Goal: Task Accomplishment & Management: Complete application form

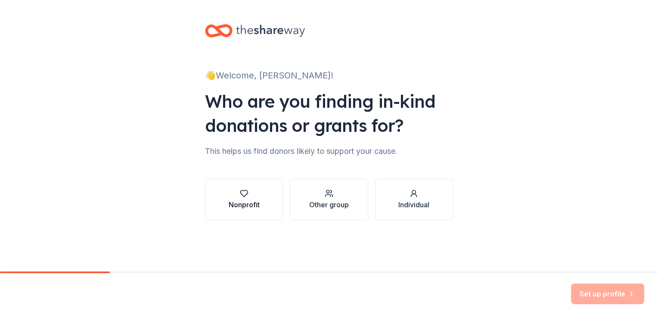
click at [240, 196] on icon "button" at bounding box center [244, 193] width 9 height 9
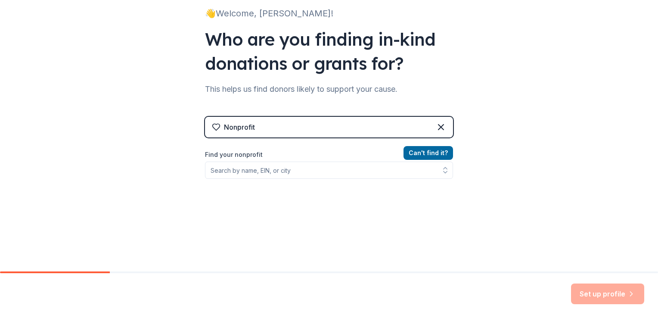
scroll to position [86, 0]
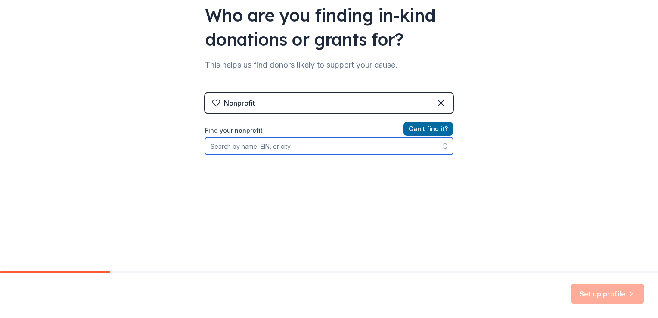
click at [315, 150] on input "Find your nonprofit" at bounding box center [329, 145] width 248 height 17
click at [314, 152] on input "Find your nonprofit" at bounding box center [329, 145] width 248 height 17
paste input "[US_EMPLOYER_IDENTIFICATION_NUMBER]"
type input "[US_EMPLOYER_IDENTIFICATION_NUMBER]"
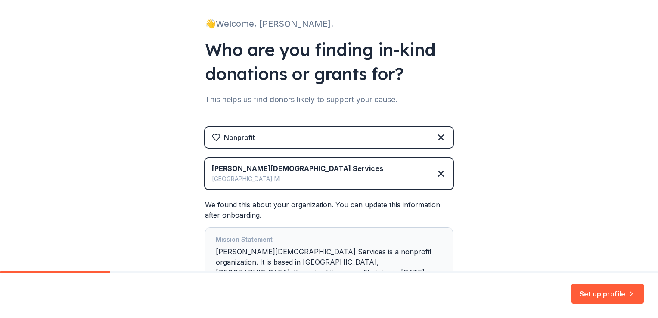
scroll to position [116, 0]
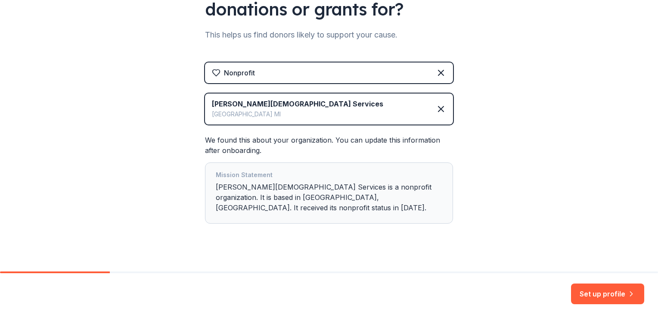
click at [450, 215] on div "Nonprofit [PERSON_NAME][DEMOGRAPHIC_DATA] Services [GEOGRAPHIC_DATA] [GEOGRAPHI…" at bounding box center [329, 151] width 248 height 178
click at [391, 183] on div "Mission Statement [PERSON_NAME][DEMOGRAPHIC_DATA] Services is a nonprofit organ…" at bounding box center [329, 193] width 227 height 47
click at [608, 301] on button "Set up profile" at bounding box center [607, 293] width 73 height 21
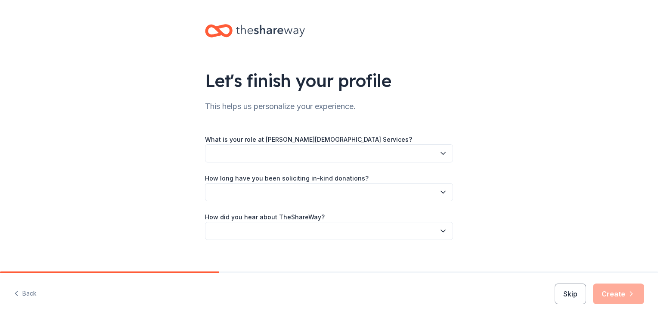
scroll to position [9, 0]
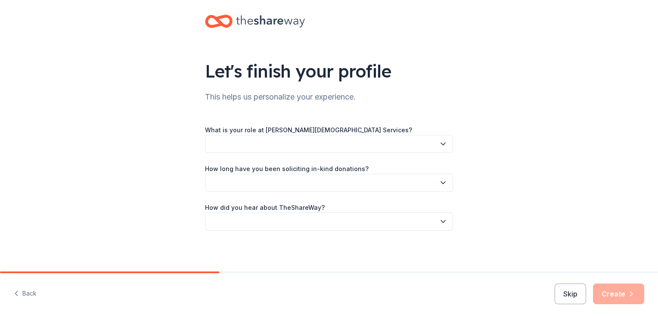
click at [433, 148] on button "button" at bounding box center [329, 144] width 248 height 18
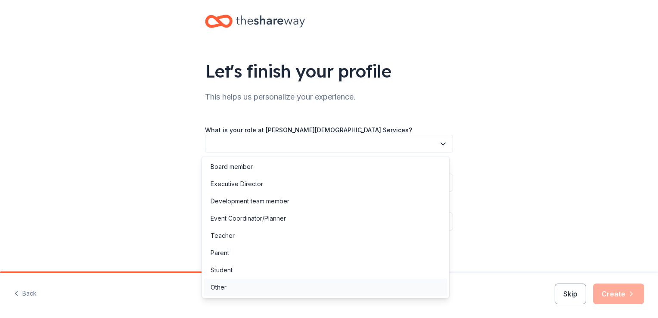
click at [331, 286] on div "Other" at bounding box center [326, 287] width 244 height 17
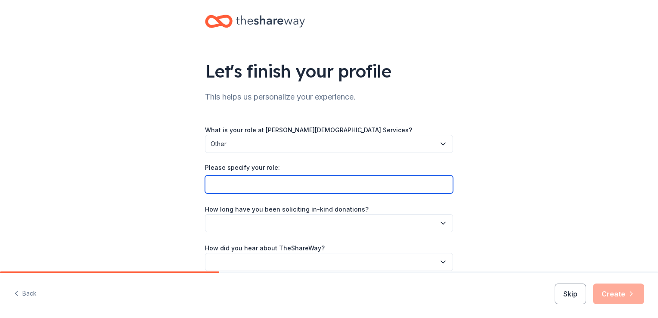
click at [324, 184] on input "Please specify your role:" at bounding box center [329, 184] width 248 height 18
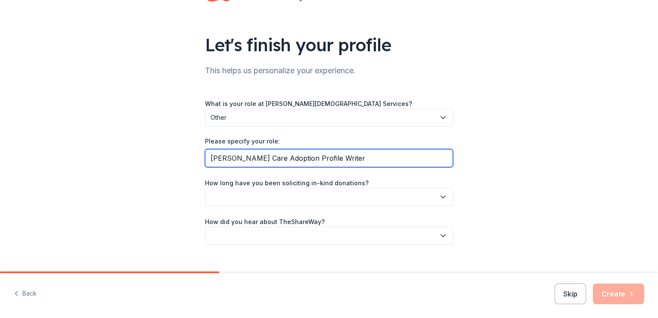
scroll to position [50, 0]
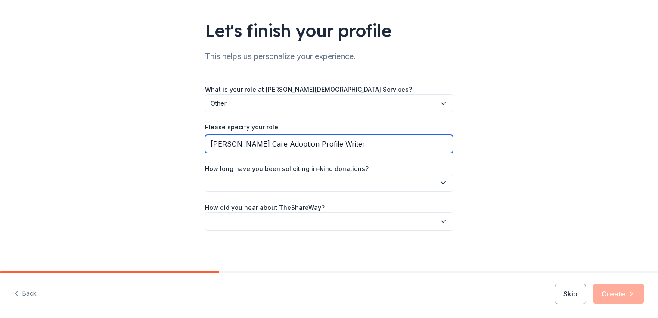
type input "[PERSON_NAME] Care Adoption Profile Writer"
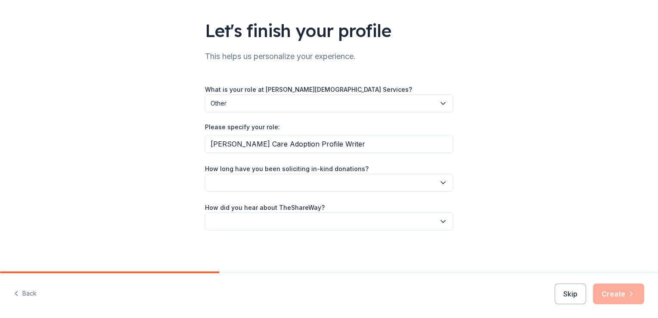
click at [357, 177] on button "button" at bounding box center [329, 183] width 248 height 18
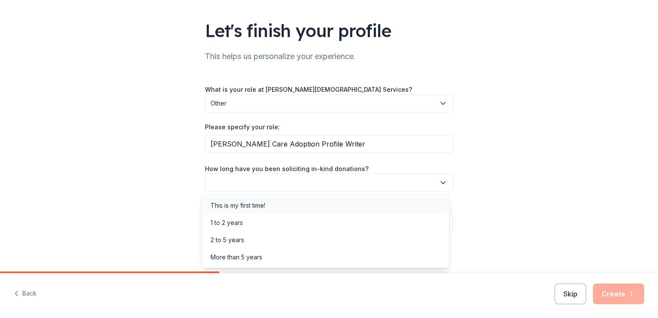
click at [286, 202] on div "This is my first time!" at bounding box center [326, 205] width 244 height 17
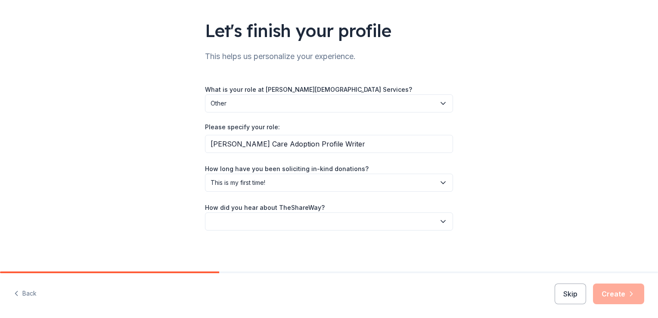
click at [360, 221] on button "button" at bounding box center [329, 221] width 248 height 18
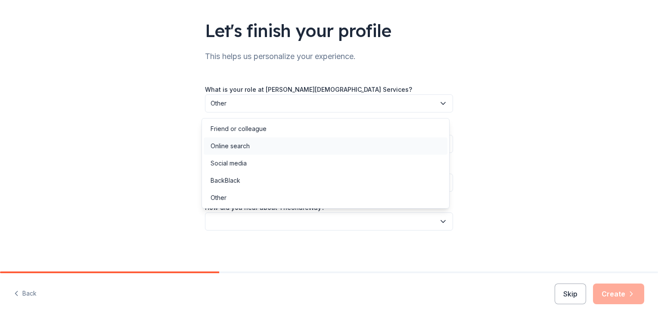
click at [288, 141] on div "Online search" at bounding box center [326, 145] width 244 height 17
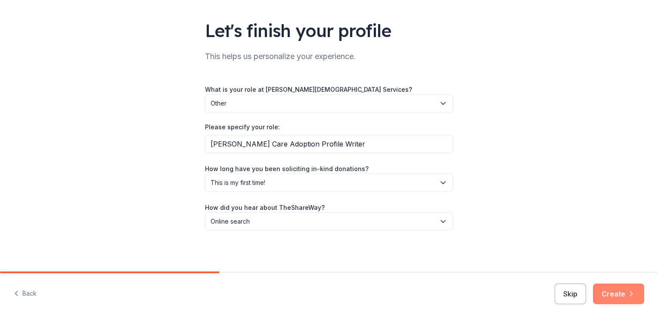
click at [633, 294] on icon "button" at bounding box center [631, 293] width 9 height 9
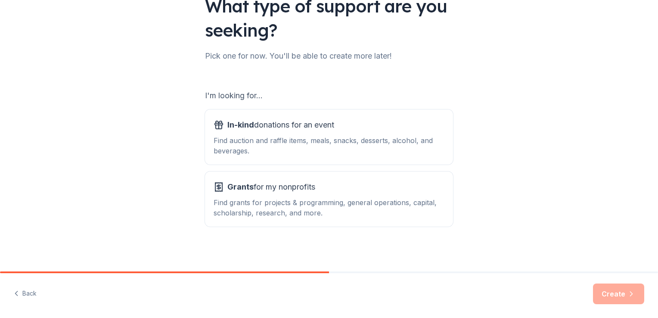
scroll to position [76, 0]
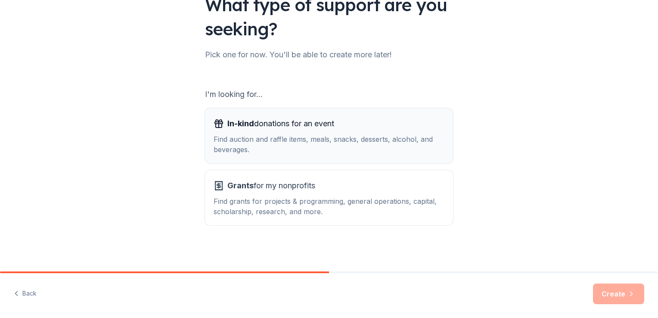
click at [338, 142] on div "Find auction and raffle items, meals, snacks, desserts, alcohol, and beverages." at bounding box center [329, 144] width 231 height 21
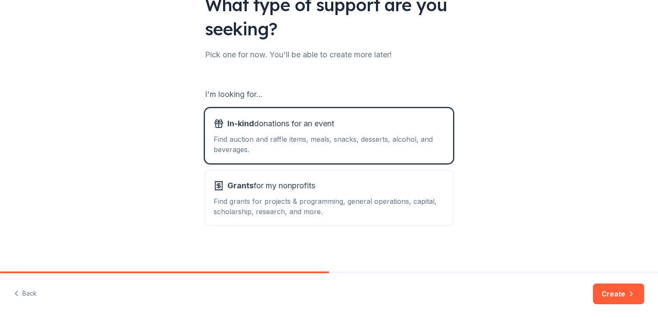
drag, startPoint x: 619, startPoint y: 289, endPoint x: 617, endPoint y: 271, distance: 18.2
click at [619, 289] on button "Create" at bounding box center [618, 293] width 51 height 21
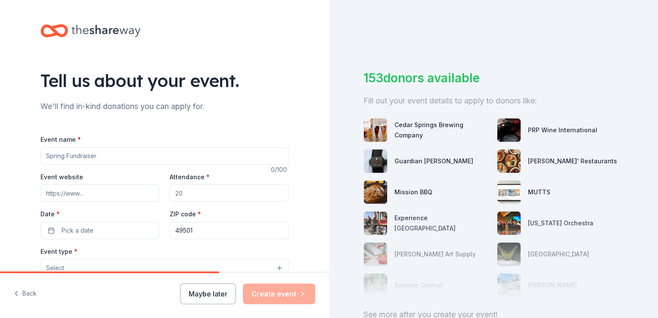
click at [140, 154] on input "Event name *" at bounding box center [164, 155] width 248 height 17
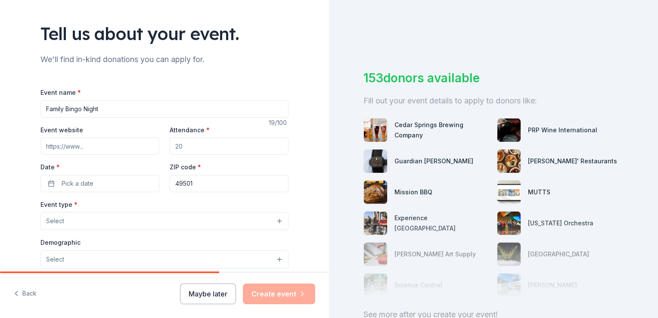
scroll to position [86, 0]
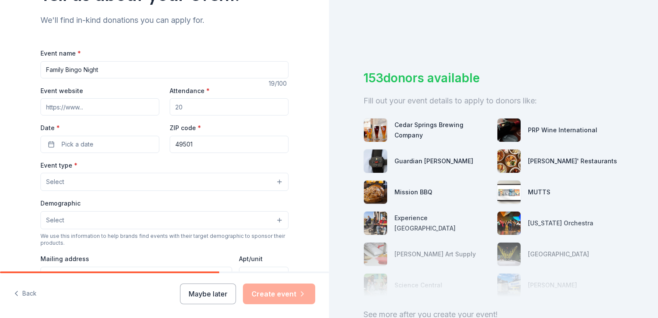
type input "Family Bingo Night"
click at [212, 106] on input "Attendance *" at bounding box center [229, 106] width 119 height 17
type input "50"
click at [88, 148] on span "Pick a date" at bounding box center [78, 144] width 32 height 10
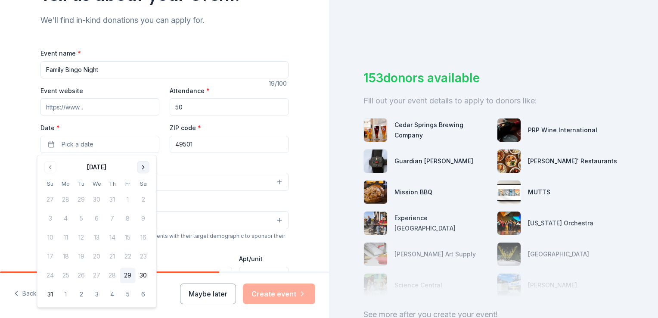
click at [146, 168] on button "Go to next month" at bounding box center [143, 167] width 12 height 12
click at [131, 241] on button "14" at bounding box center [128, 238] width 16 height 16
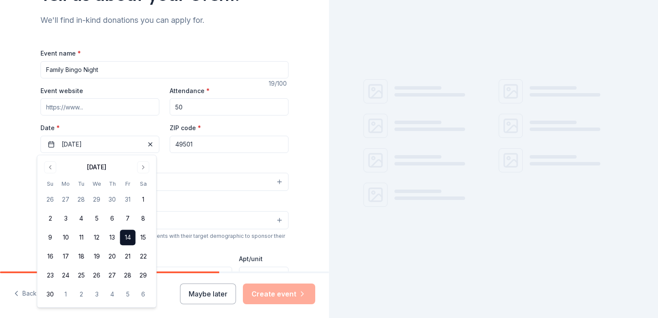
click at [218, 141] on input "49501" at bounding box center [229, 144] width 119 height 17
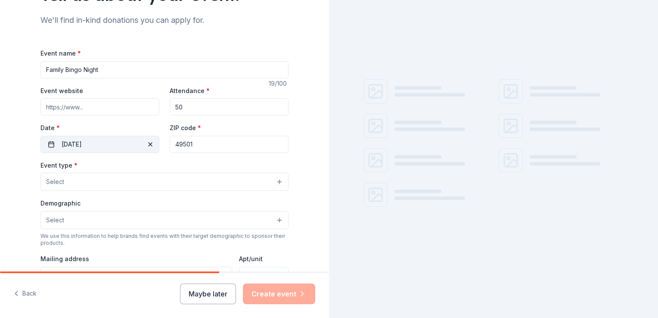
drag, startPoint x: 233, startPoint y: 141, endPoint x: 145, endPoint y: 142, distance: 88.3
click at [145, 142] on div "Event website Attendance * 50 Date * [DATE] ZIP code * 49501" at bounding box center [164, 119] width 248 height 68
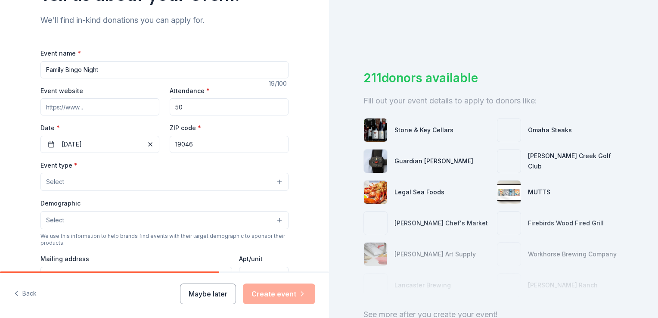
type input "19046"
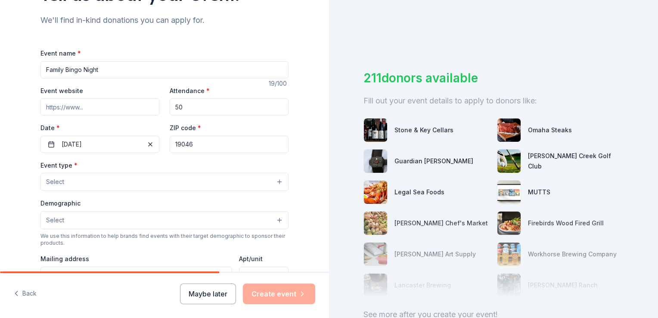
click at [300, 140] on div "Tell us about your event. We'll find in-kind donations you can apply for. Event…" at bounding box center [164, 200] width 329 height 573
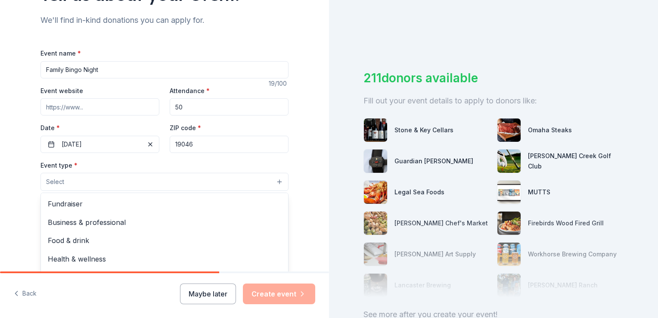
click at [222, 178] on button "Select" at bounding box center [164, 182] width 248 height 18
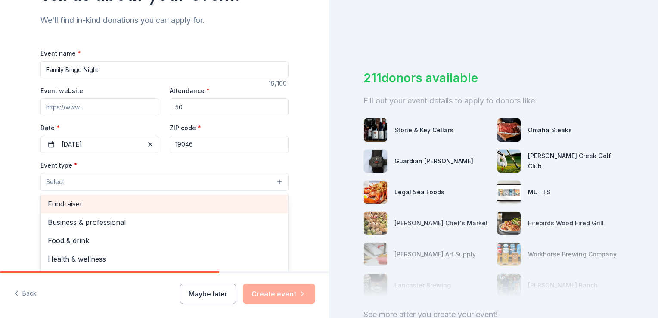
click at [190, 208] on span "Fundraiser" at bounding box center [164, 203] width 233 height 11
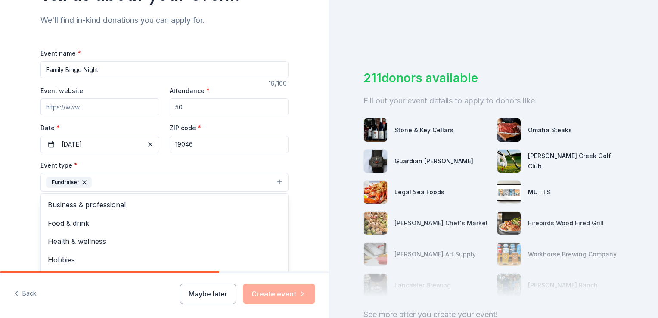
scroll to position [172, 0]
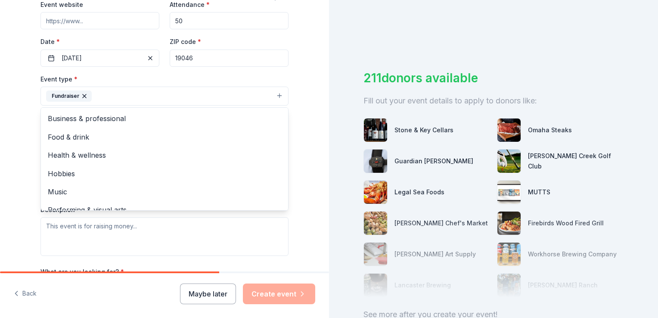
click at [0, 115] on html "Tell us about your event. We'll find in-kind donations you can apply for. Event…" at bounding box center [329, 159] width 658 height 318
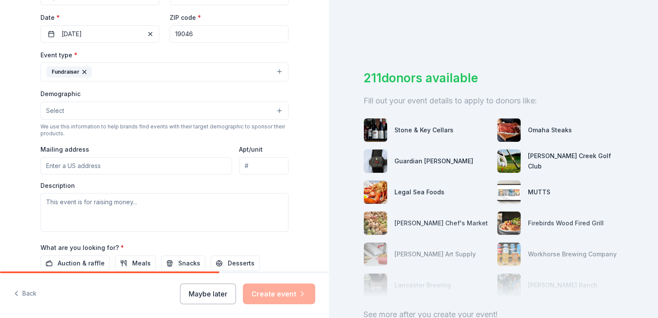
scroll to position [215, 0]
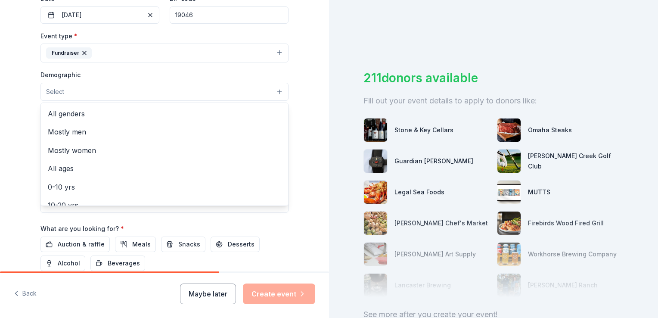
click at [188, 87] on button "Select" at bounding box center [164, 92] width 248 height 18
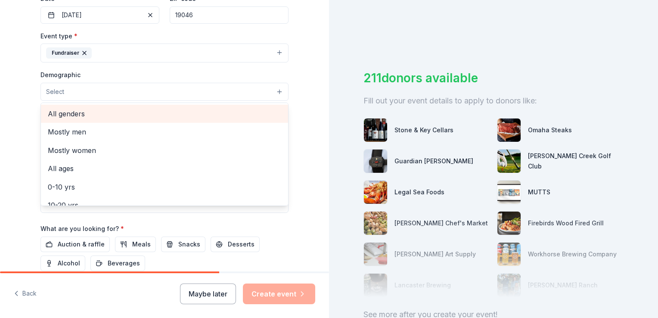
click at [188, 115] on span "All genders" at bounding box center [164, 113] width 233 height 11
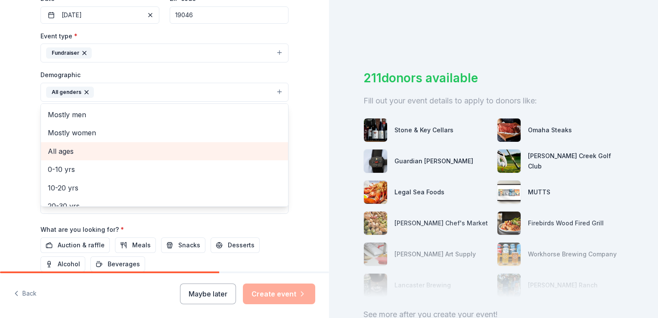
click at [61, 149] on span "All ages" at bounding box center [164, 151] width 233 height 11
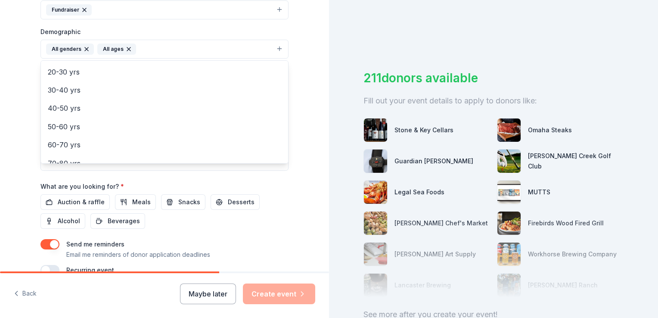
scroll to position [102, 0]
click at [307, 108] on div "Tell us about your event. We'll find in-kind donations you can apply for. Event…" at bounding box center [164, 29] width 329 height 575
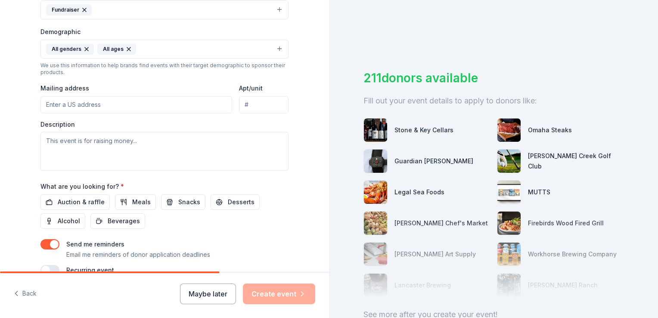
click at [167, 112] on input "Mailing address" at bounding box center [136, 104] width 192 height 17
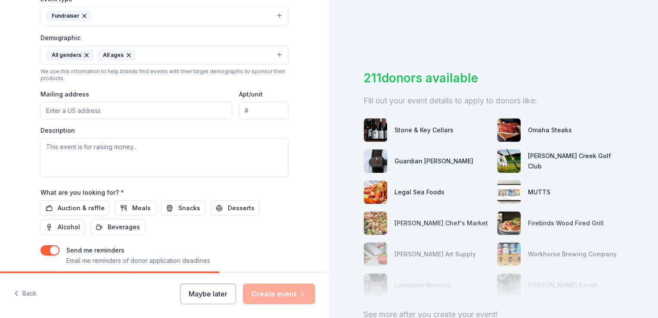
scroll to position [302, 0]
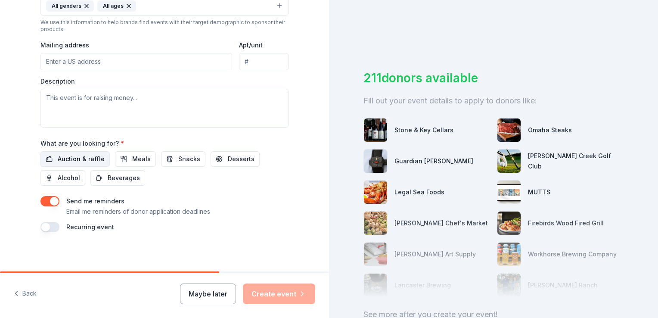
click at [69, 156] on span "Auction & raffle" at bounding box center [81, 159] width 47 height 10
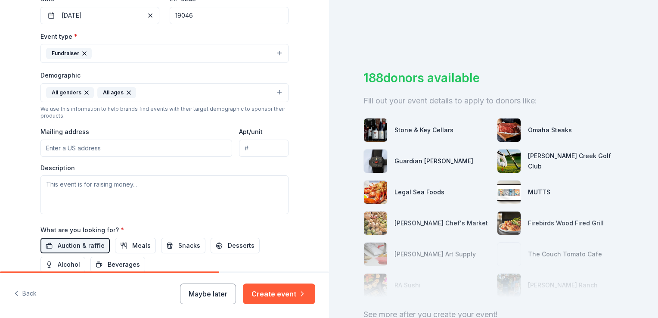
scroll to position [215, 0]
drag, startPoint x: 133, startPoint y: 141, endPoint x: 135, endPoint y: 148, distance: 6.7
click at [133, 142] on input "Mailing address" at bounding box center [136, 147] width 192 height 17
type input "[STREET_ADDRESS]"
click at [257, 143] on input "Apt/unit" at bounding box center [264, 147] width 50 height 17
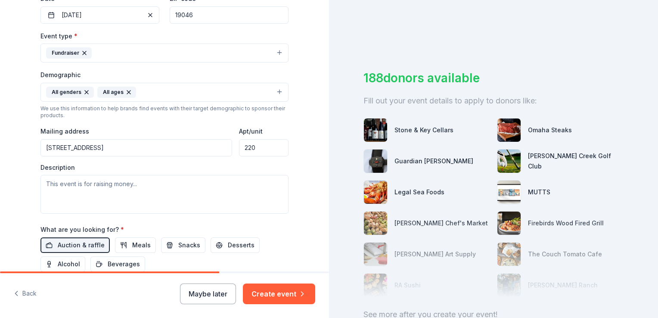
type input "220"
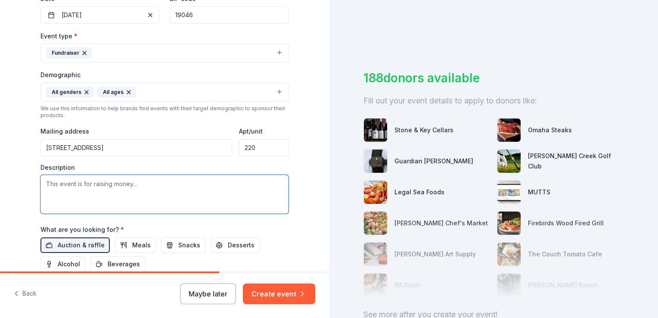
click at [183, 192] on textarea at bounding box center [164, 194] width 248 height 39
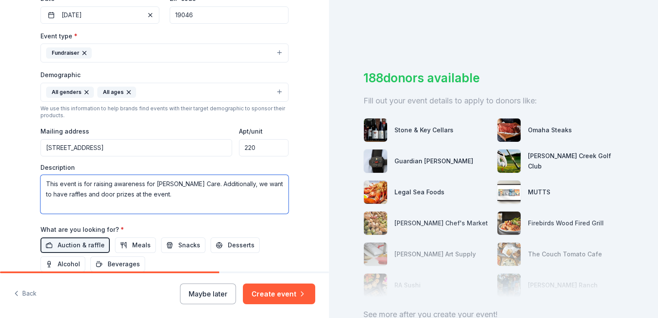
click at [187, 182] on textarea "This event is for raising awareness for [PERSON_NAME] Care. Additionally, we wa…" at bounding box center [164, 194] width 248 height 39
click at [256, 197] on textarea "This event is for raising awareness for [PERSON_NAME] Care all while having a f…" at bounding box center [164, 194] width 248 height 39
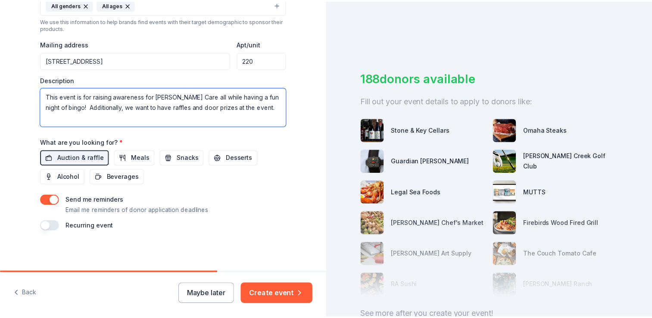
scroll to position [303, 0]
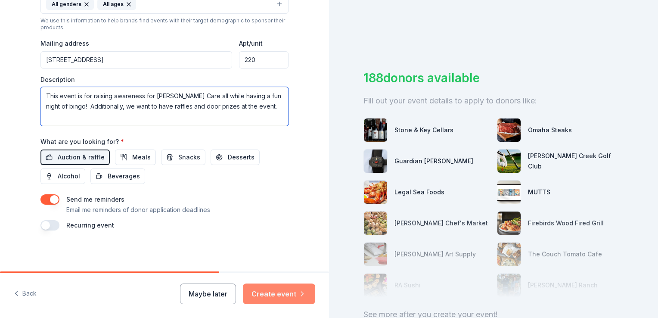
type textarea "This event is for raising awareness for [PERSON_NAME] Care all while having a f…"
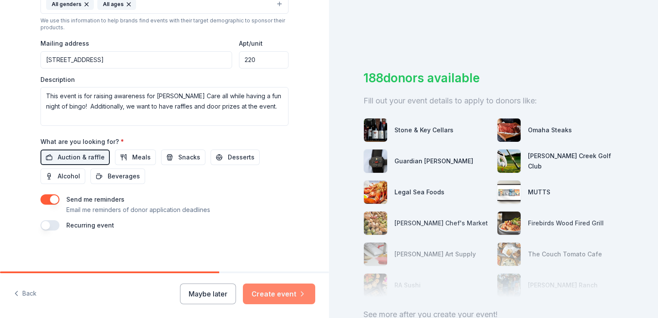
click at [277, 296] on button "Create event" at bounding box center [279, 293] width 72 height 21
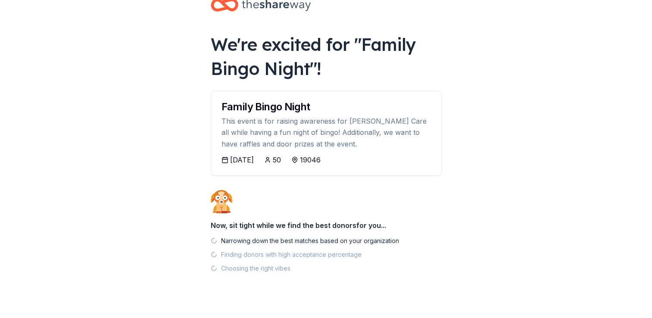
scroll to position [34, 0]
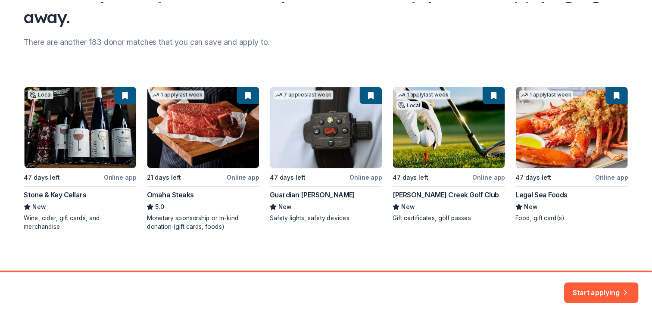
scroll to position [90, 0]
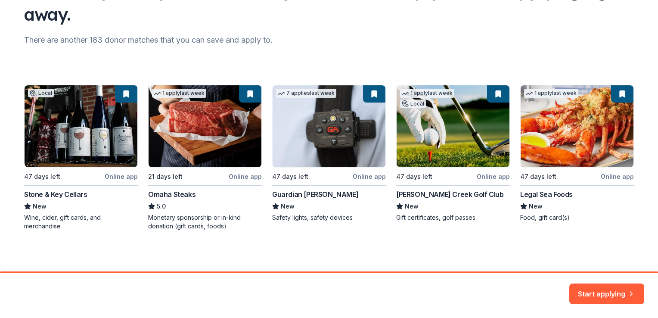
click at [621, 289] on button "Start applying" at bounding box center [606, 288] width 75 height 21
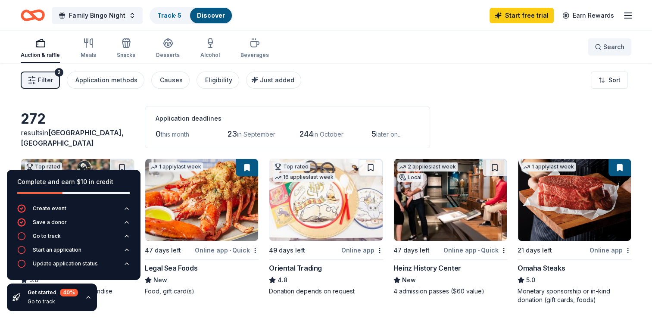
click at [603, 53] on button "Search" at bounding box center [610, 46] width 44 height 17
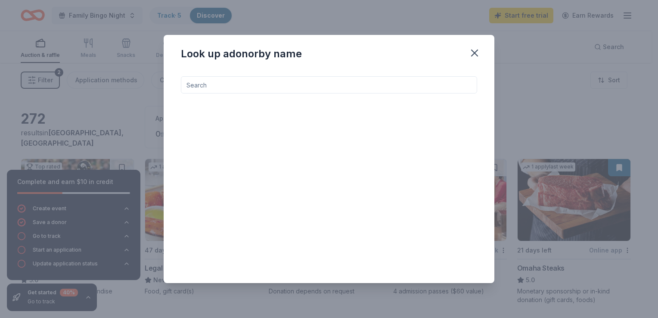
click at [410, 87] on input at bounding box center [329, 84] width 296 height 17
type input "c"
click at [473, 53] on icon "button" at bounding box center [475, 53] width 12 height 12
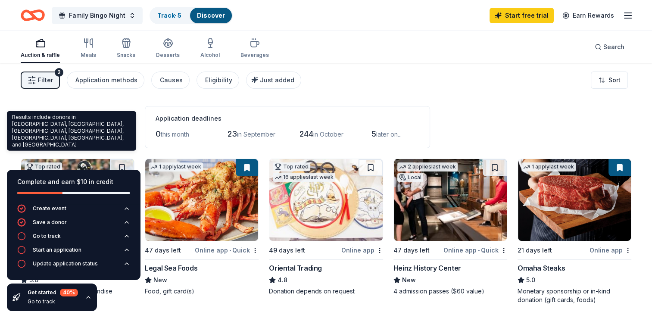
click at [25, 137] on div "results in [GEOGRAPHIC_DATA], [GEOGRAPHIC_DATA]" at bounding box center [78, 138] width 114 height 21
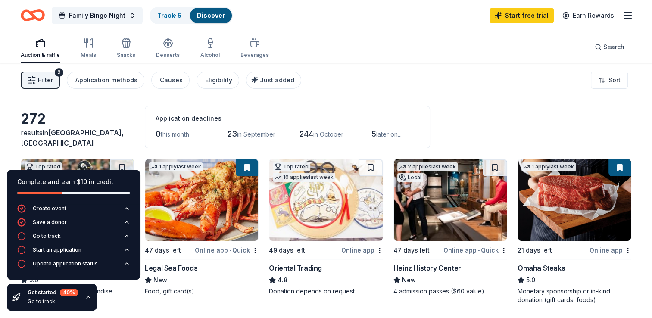
click at [632, 9] on div "Family Bingo Night Track · 5 Discover Start free trial Earn Rewards" at bounding box center [326, 15] width 652 height 31
click at [628, 16] on icon "button" at bounding box center [627, 15] width 10 height 10
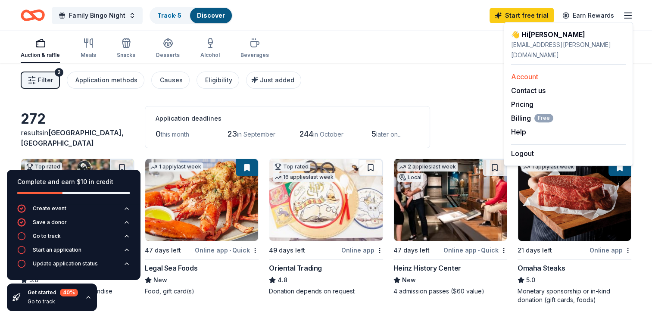
click at [523, 72] on link "Account" at bounding box center [524, 76] width 27 height 9
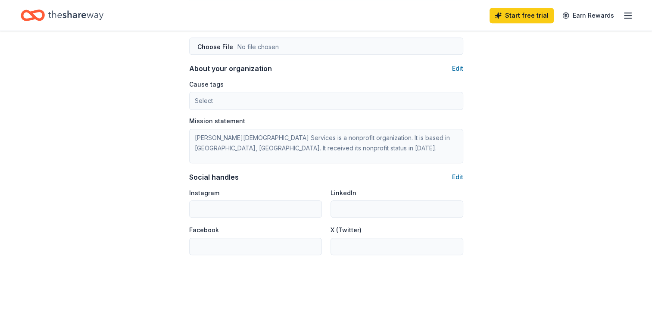
scroll to position [544, 0]
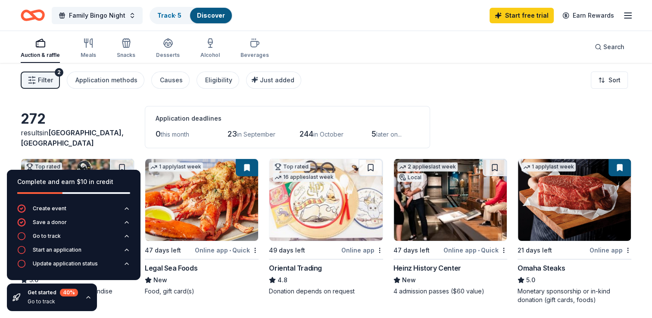
click at [85, 296] on icon "button" at bounding box center [88, 297] width 7 height 7
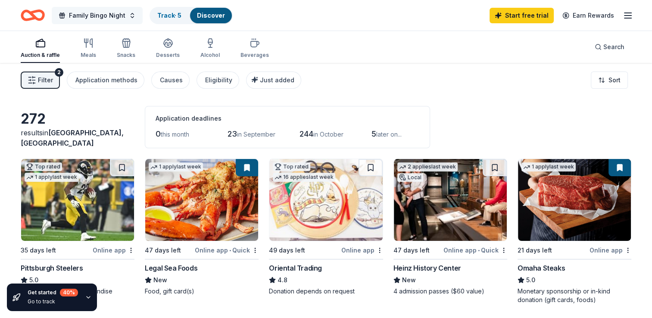
click at [132, 15] on button "Family Bingo Night" at bounding box center [97, 15] width 91 height 17
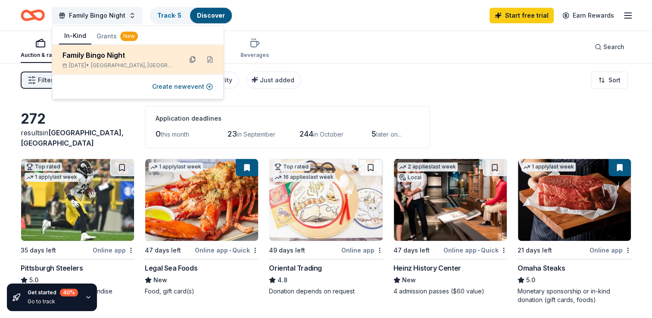
click at [193, 59] on button at bounding box center [193, 60] width 14 height 14
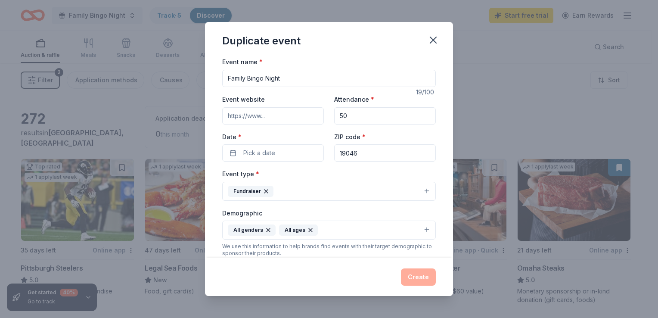
click at [377, 153] on input "19046" at bounding box center [385, 152] width 102 height 17
click at [294, 151] on button "Pick a date" at bounding box center [273, 152] width 102 height 17
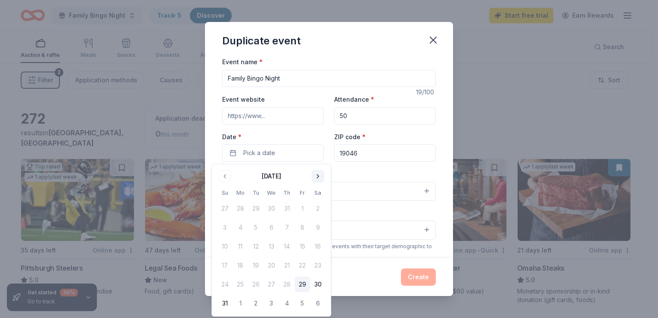
click at [323, 177] on button "Go to next month" at bounding box center [318, 176] width 12 height 12
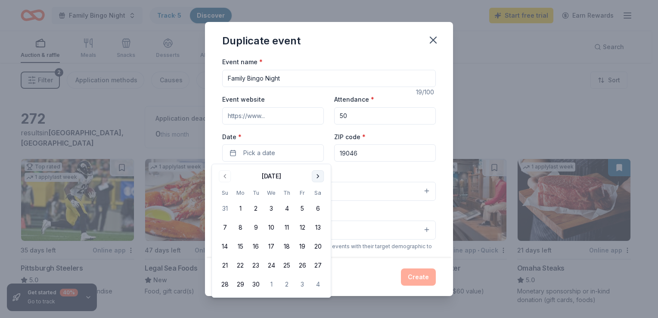
click at [323, 177] on button "Go to next month" at bounding box center [318, 176] width 12 height 12
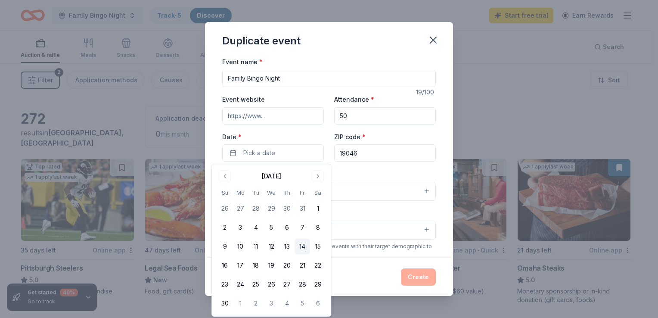
click at [302, 246] on button "14" at bounding box center [303, 247] width 16 height 16
click at [368, 162] on div "Event name * Family Bingo Night 19 /100 Event website Attendance * 50 Date * [D…" at bounding box center [329, 256] width 214 height 400
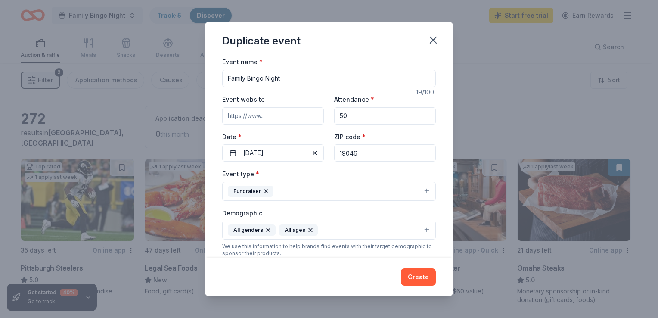
click at [372, 150] on input "19046" at bounding box center [385, 152] width 102 height 17
click at [422, 281] on button "Create" at bounding box center [418, 276] width 35 height 17
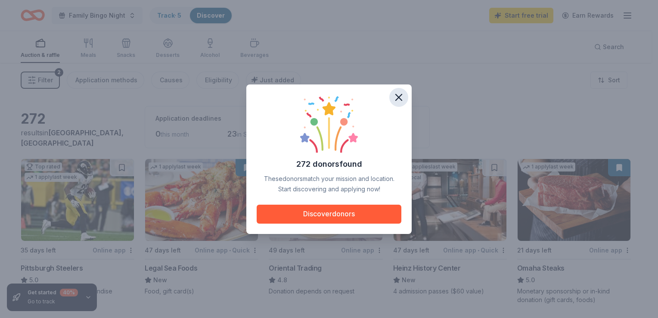
click at [401, 96] on icon "button" at bounding box center [399, 97] width 12 height 12
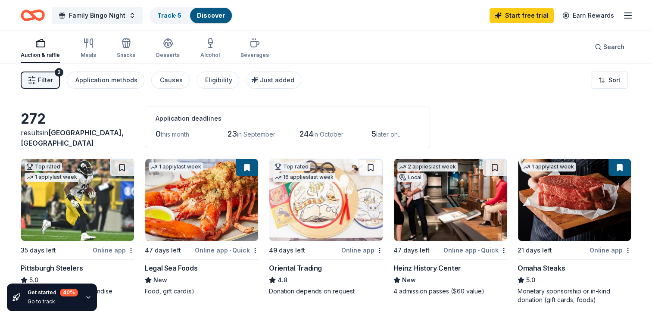
click at [628, 13] on line "button" at bounding box center [627, 13] width 7 height 0
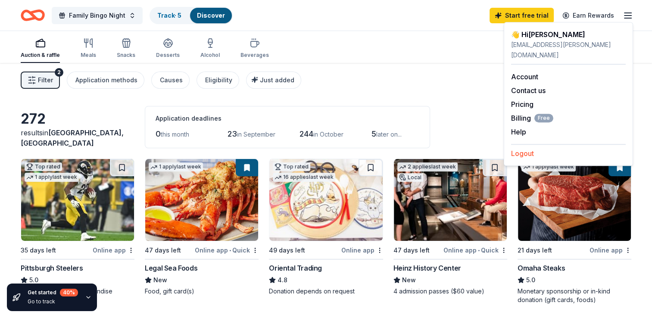
click at [520, 148] on button "Logout" at bounding box center [522, 153] width 23 height 10
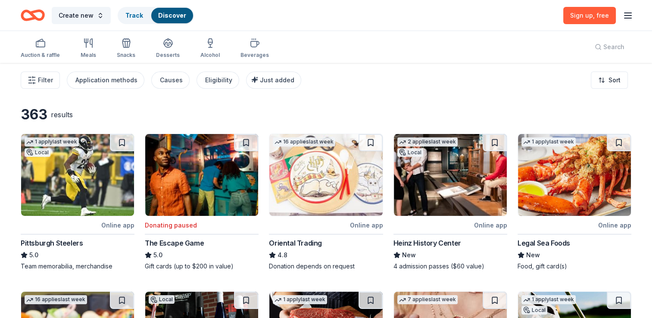
click at [605, 50] on div "Search" at bounding box center [610, 47] width 44 height 32
click at [599, 46] on div "Search" at bounding box center [610, 47] width 44 height 32
click at [44, 48] on div "Auction & raffle" at bounding box center [40, 48] width 39 height 21
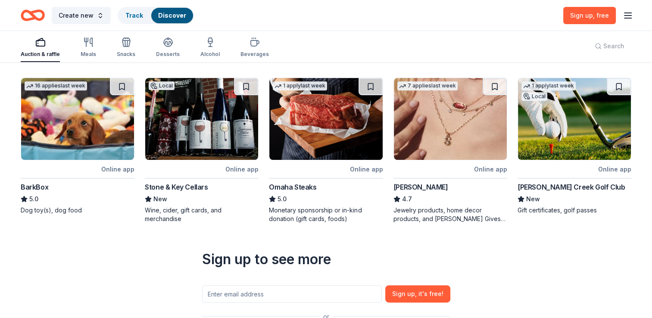
scroll to position [215, 0]
